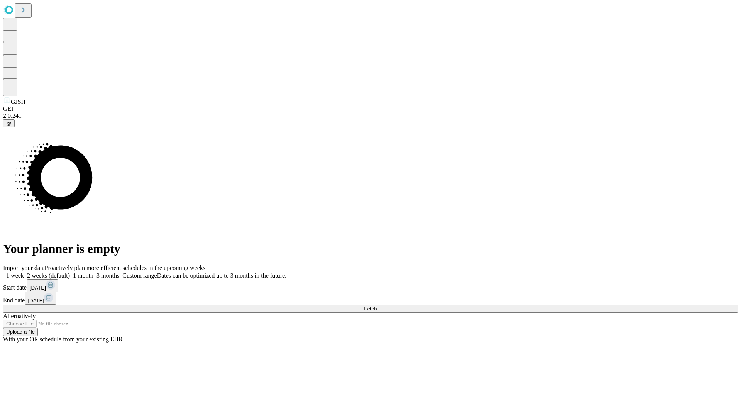
click at [377, 306] on span "Fetch" at bounding box center [370, 309] width 13 height 6
